Goal: Transaction & Acquisition: Download file/media

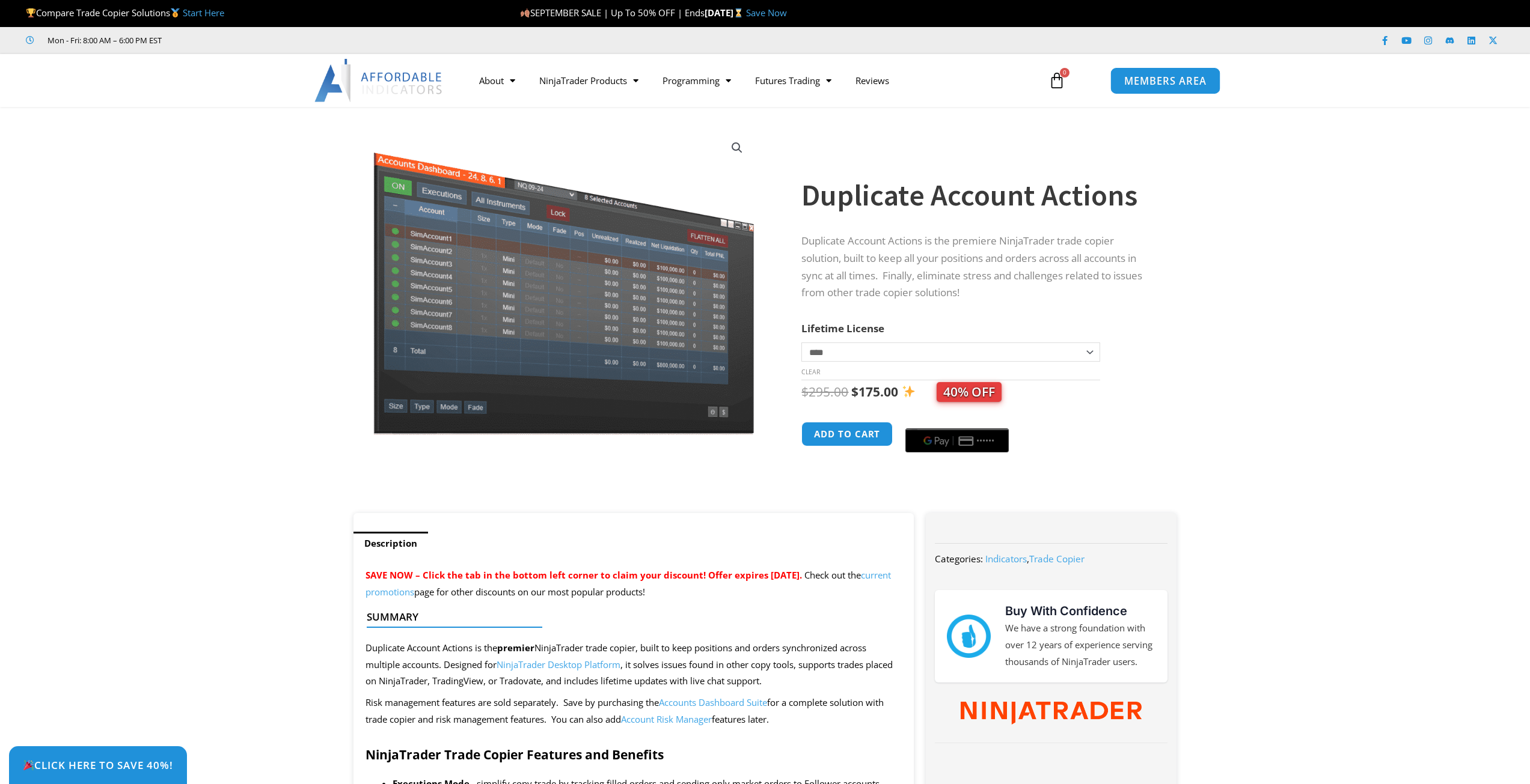
click at [1174, 83] on span "MEMBERS AREA" at bounding box center [1165, 81] width 82 height 10
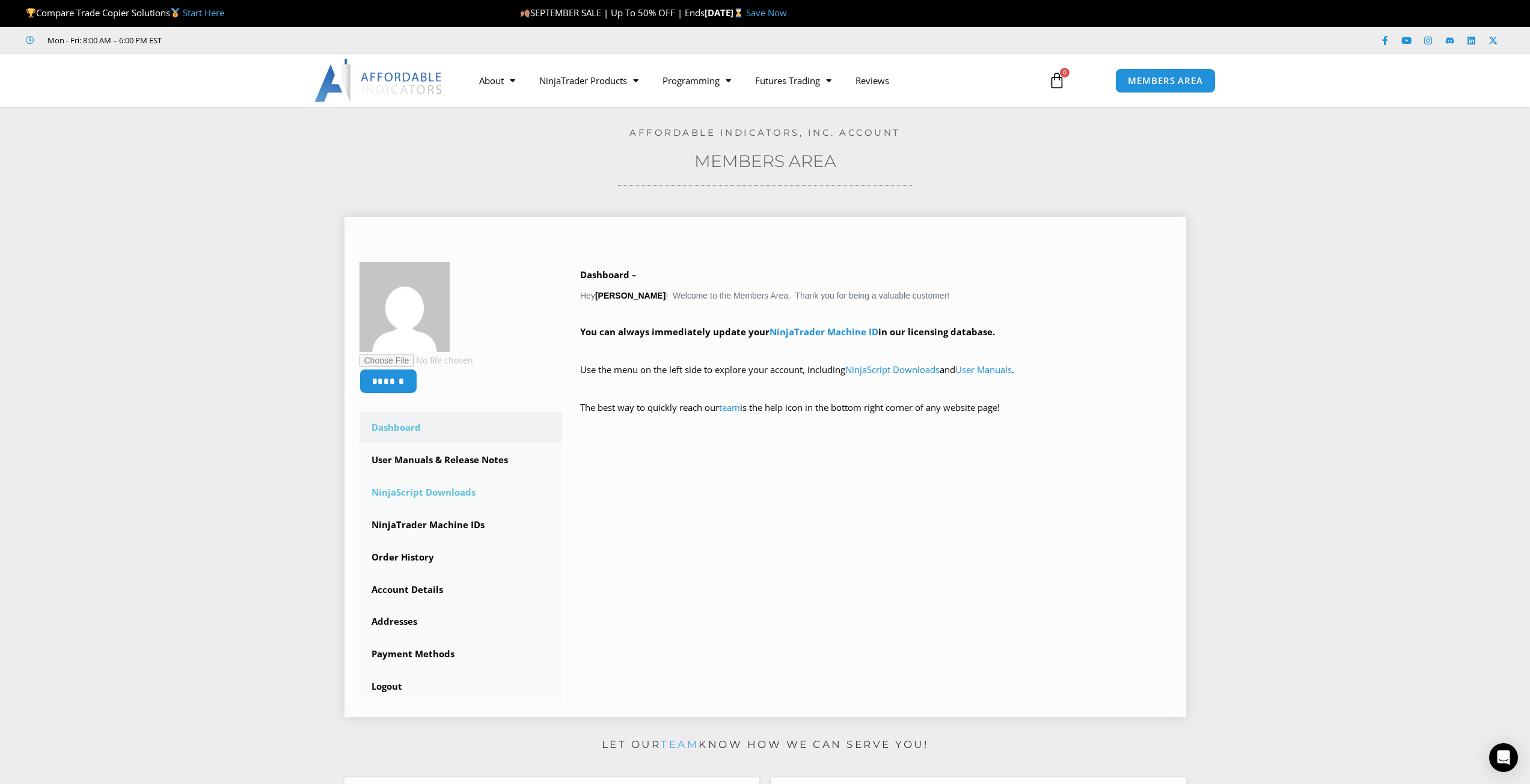
click at [445, 491] on link "NinjaScript Downloads" at bounding box center [461, 492] width 203 height 31
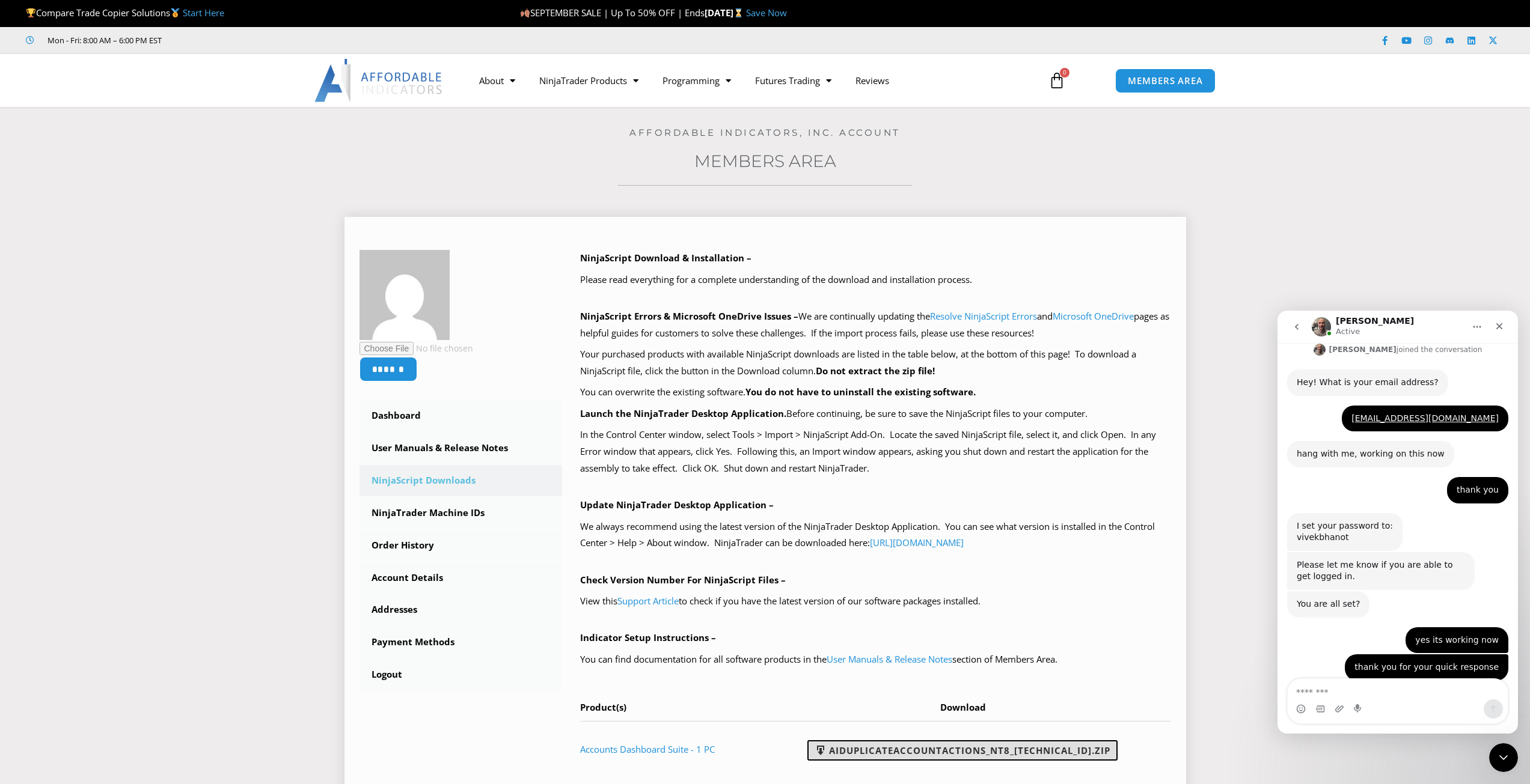
scroll to position [807, 0]
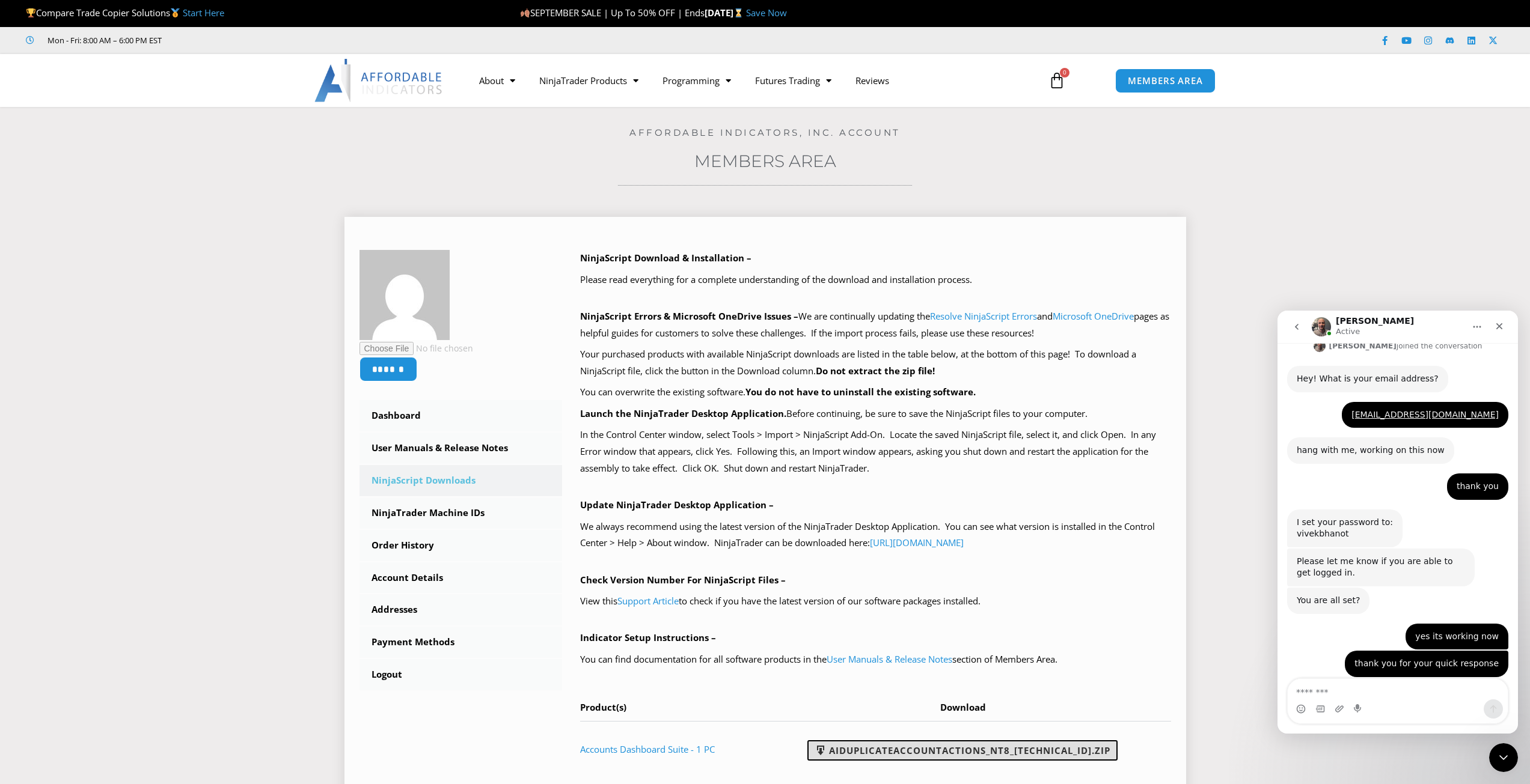
click at [1030, 744] on link "AIDuplicateAccountActions_NT8_25.9.10.1.zip" at bounding box center [962, 750] width 310 height 20
